Goal: Information Seeking & Learning: Learn about a topic

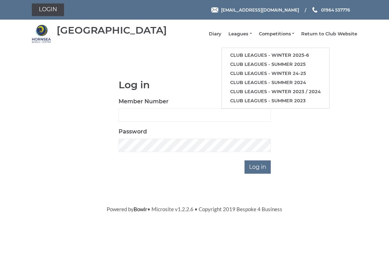
click at [273, 57] on link "Club leagues - Winter 2025-6" at bounding box center [275, 55] width 107 height 9
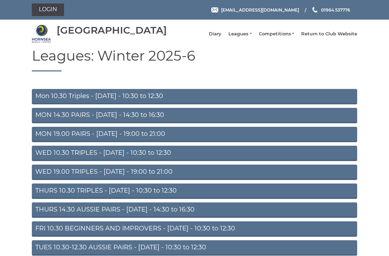
click at [139, 179] on link "WED 19.00 TRIPLES - [DATE] - 19:00 to 21:00" at bounding box center [195, 172] width 326 height 15
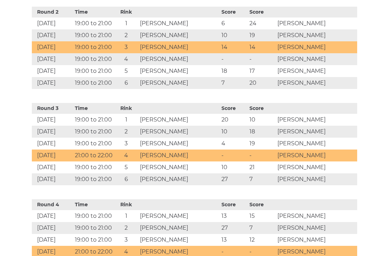
scroll to position [484, 0]
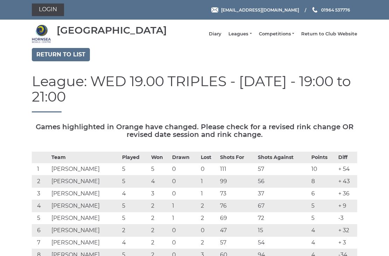
click at [252, 35] on link "Leagues" at bounding box center [240, 34] width 23 height 6
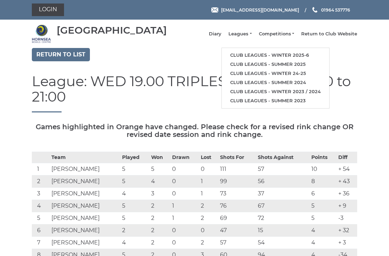
click at [268, 60] on link "Club leagues - Winter 2025-6" at bounding box center [275, 55] width 107 height 9
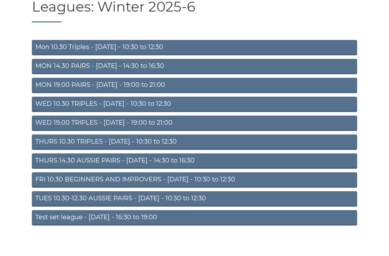
scroll to position [35, 0]
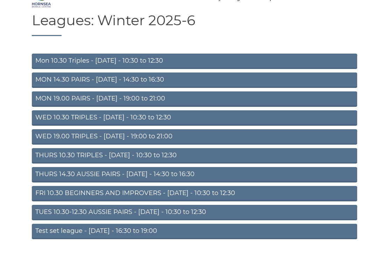
click at [192, 216] on link "TUES 10.30-12.30 AUSSIE PAIRS - Tuesday - 10:30 to 12:30" at bounding box center [195, 212] width 326 height 15
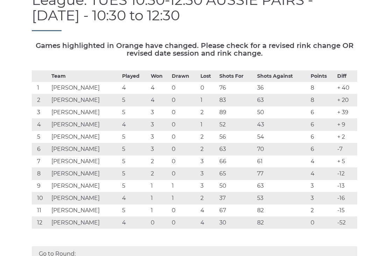
scroll to position [95, 0]
